Goal: Transaction & Acquisition: Subscribe to service/newsletter

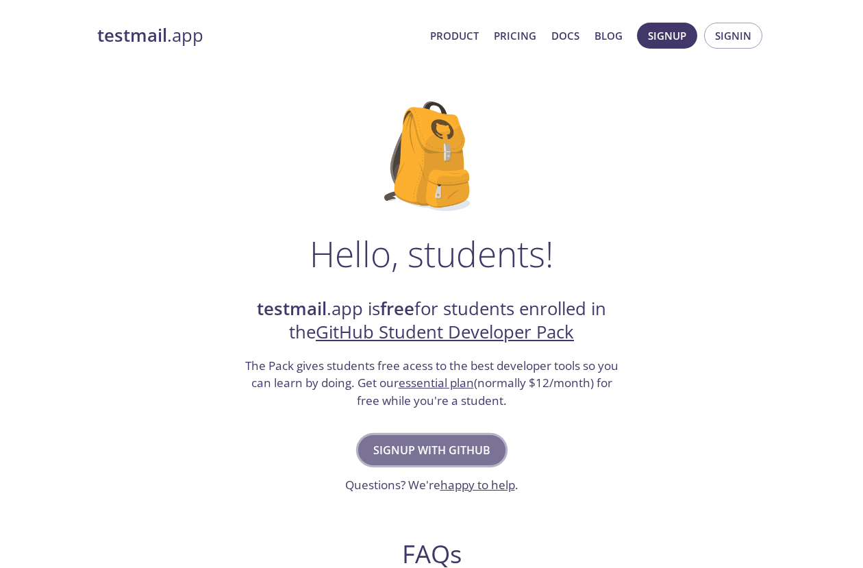
click at [405, 451] on span "Signup with GitHub" at bounding box center [431, 449] width 117 height 19
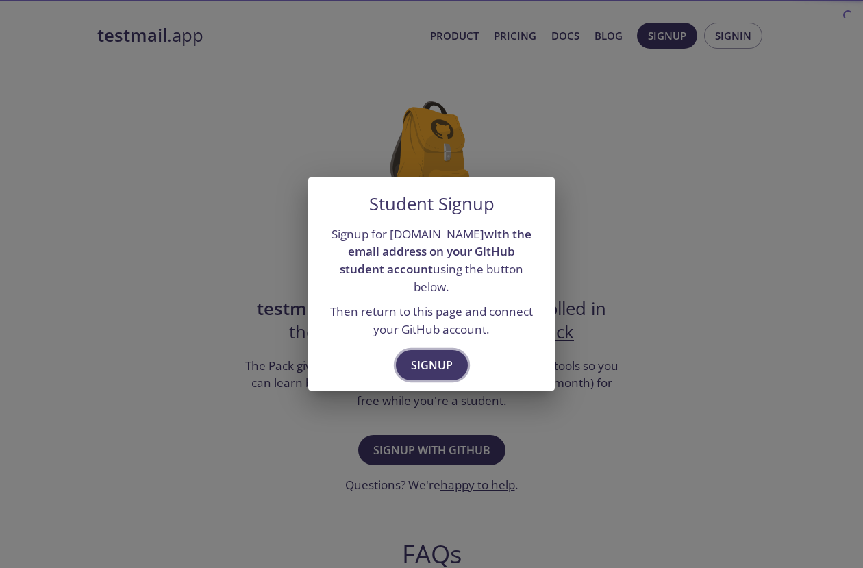
click at [447, 355] on span "Signup" at bounding box center [432, 364] width 42 height 19
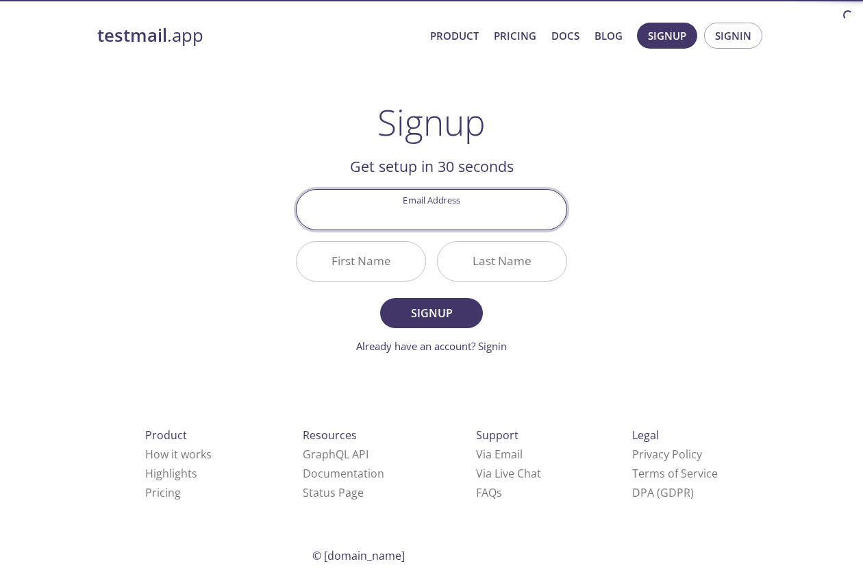
click at [454, 215] on input "Email Address" at bounding box center [432, 209] width 270 height 39
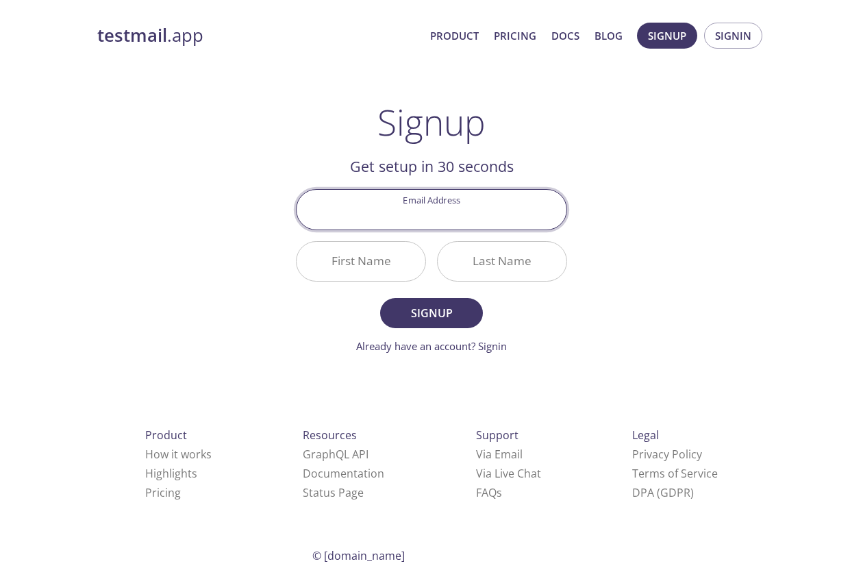
type input "[EMAIL_ADDRESS][DOMAIN_NAME]"
click at [360, 263] on input "First Name" at bounding box center [361, 261] width 129 height 39
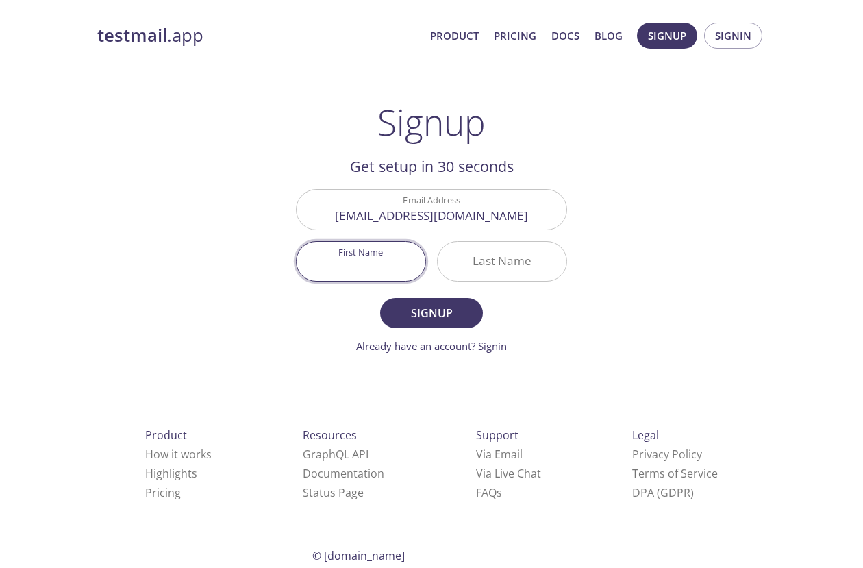
type input "[PERSON_NAME]"
click at [438, 316] on span "Signup" at bounding box center [431, 312] width 73 height 19
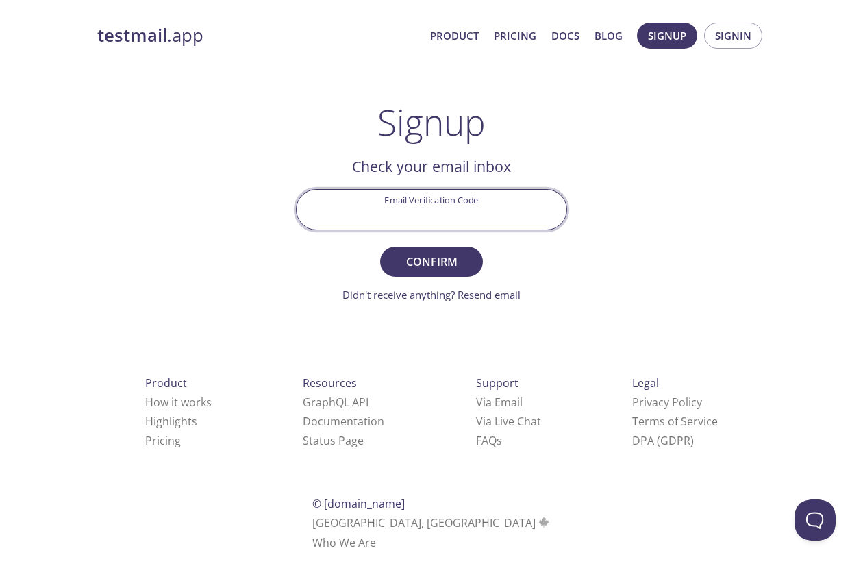
click at [418, 216] on input "Email Verification Code" at bounding box center [432, 209] width 270 height 39
paste input "JRP6RXR"
type input "JRP6RXR"
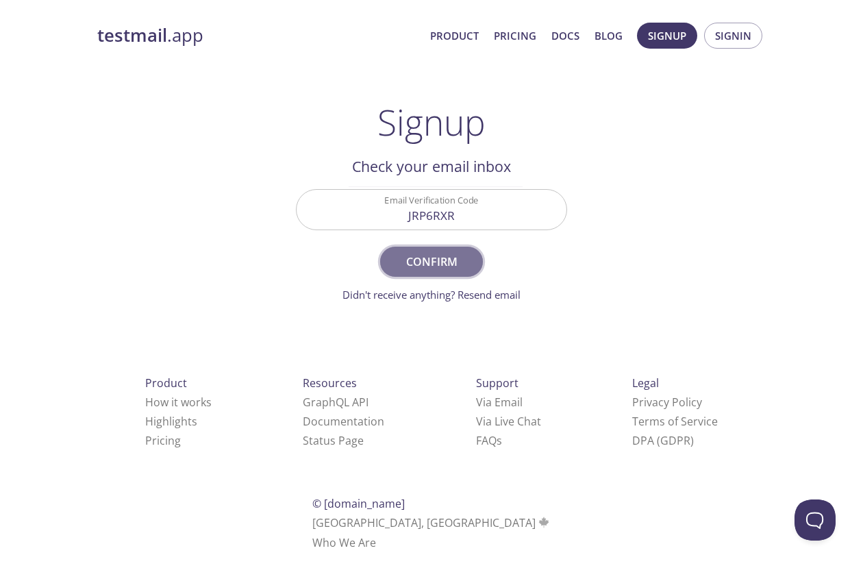
click at [422, 267] on span "Confirm" at bounding box center [431, 261] width 73 height 19
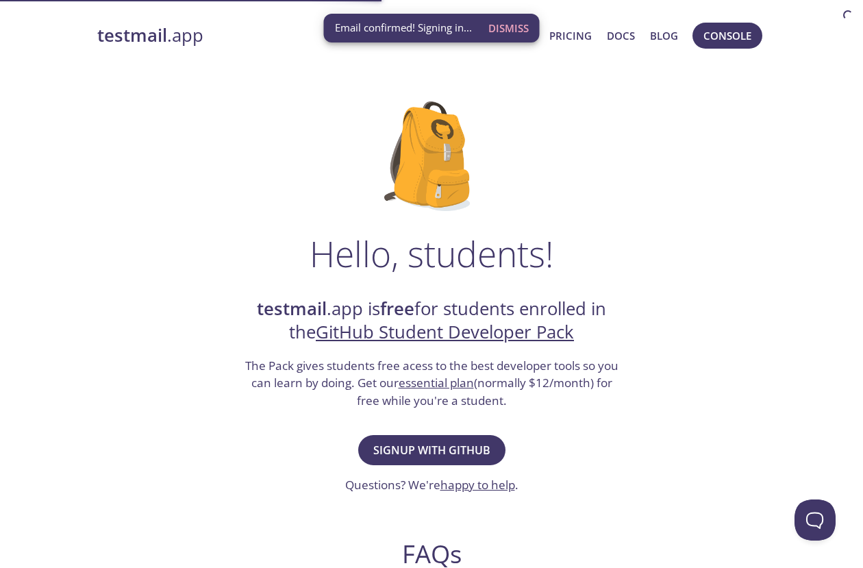
scroll to position [52, 0]
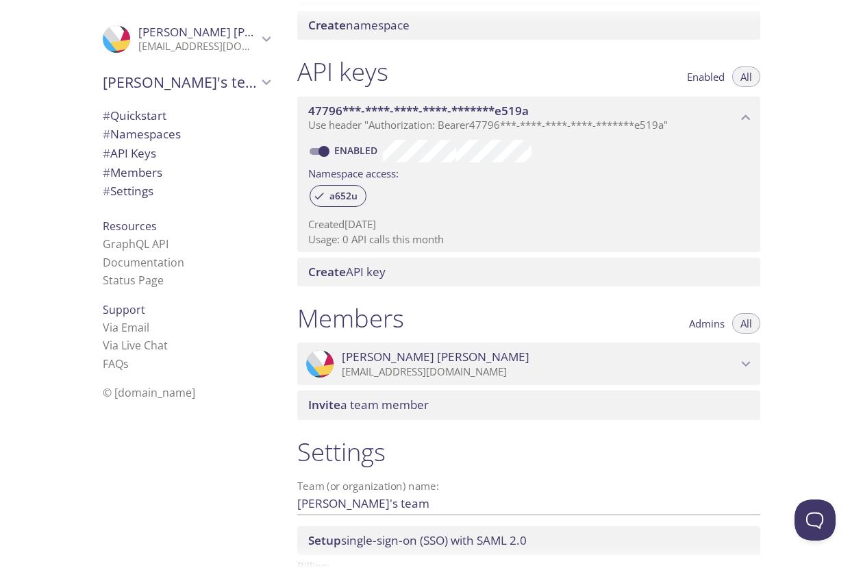
scroll to position [406, 0]
